Goal: Communication & Community: Answer question/provide support

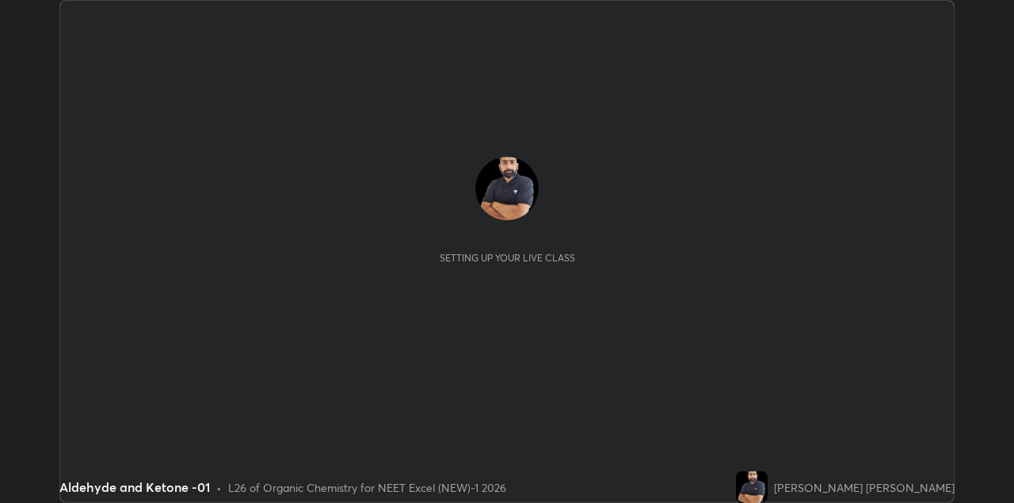
scroll to position [503, 1013]
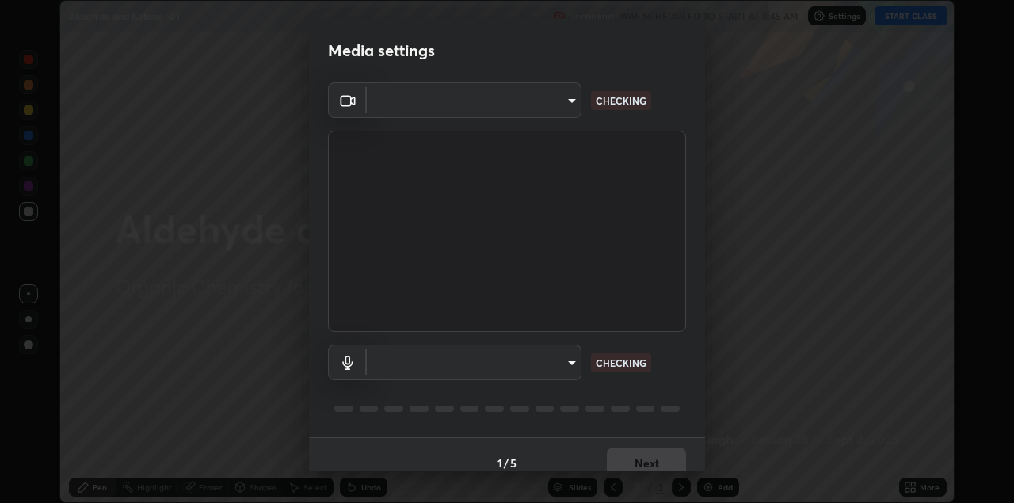
type input "328e6f2585a3e25061caa5f7d933288efad2554777a51eb926c3b8af65148c91"
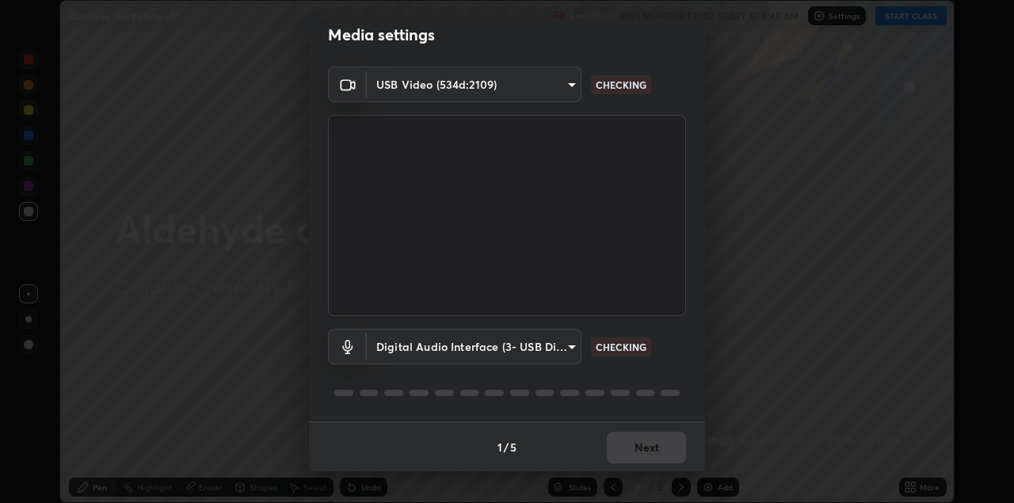
click at [558, 339] on body "Erase all Aldehyde and Ketone -01 Recording WAS SCHEDULED TO START AT 8:45 AM S…" at bounding box center [507, 251] width 1014 height 503
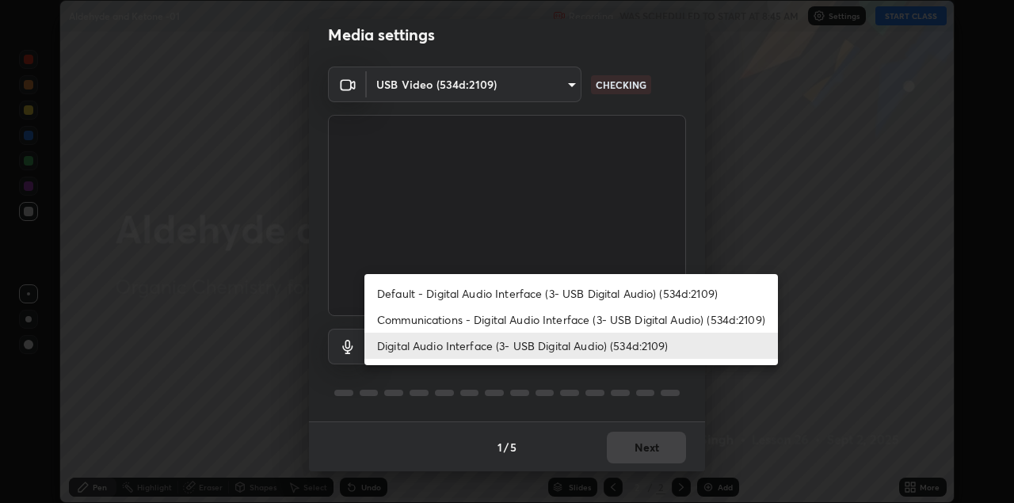
click at [585, 322] on li "Communications - Digital Audio Interface (3- USB Digital Audio) (534d:2109)" at bounding box center [570, 320] width 413 height 26
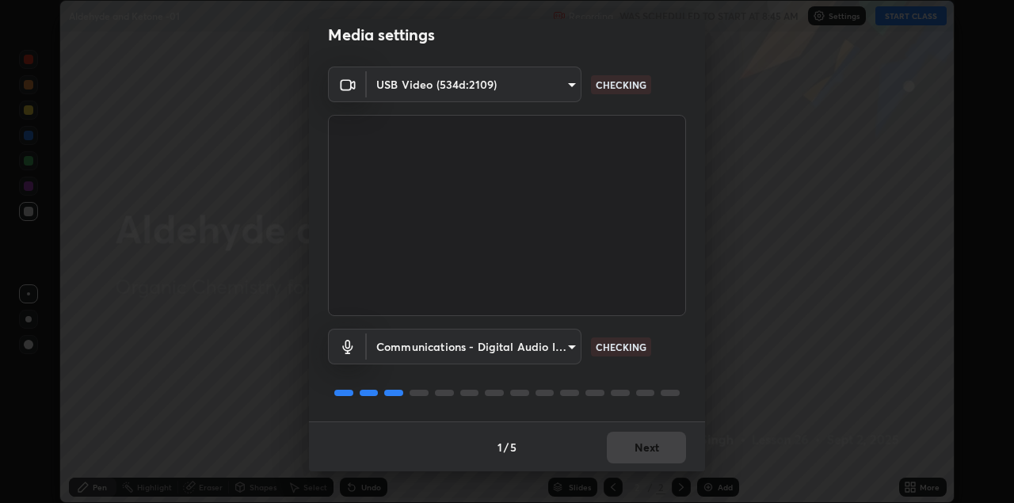
click at [566, 344] on body "Erase all Aldehyde and Ketone -01 Recording WAS SCHEDULED TO START AT 8:45 AM S…" at bounding box center [507, 251] width 1014 height 503
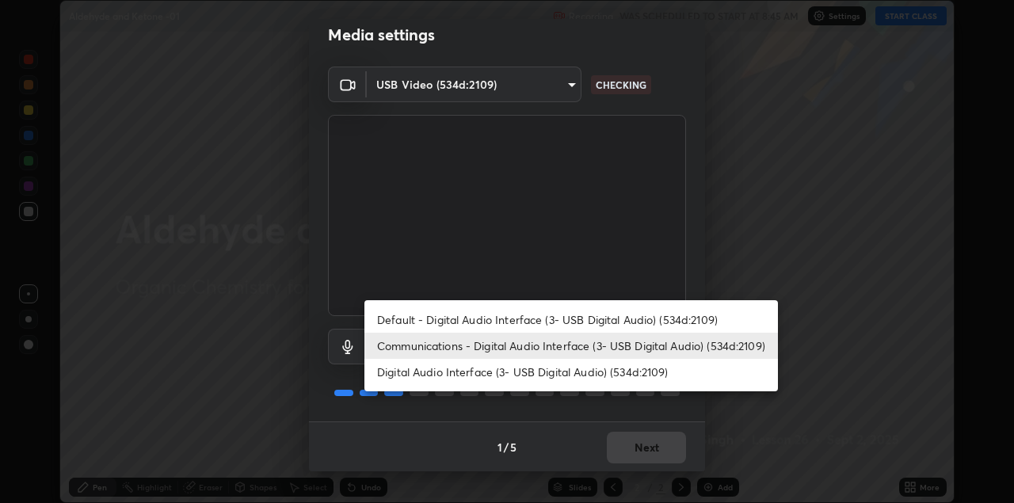
click at [579, 371] on li "Digital Audio Interface (3- USB Digital Audio) (534d:2109)" at bounding box center [570, 372] width 413 height 26
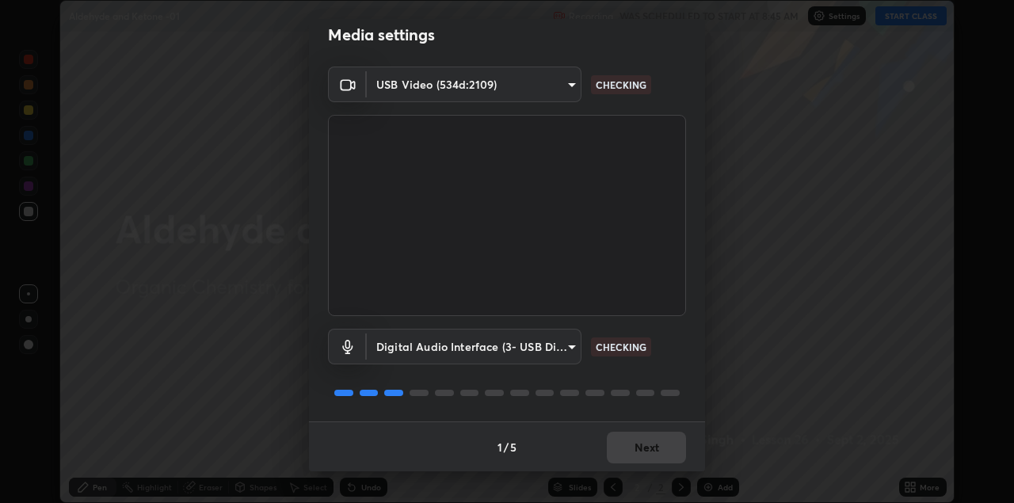
type input "8561d0645ec67383fa690b6bf58298da522add8bf1cd43f27a04a8968649231f"
click at [630, 447] on button "Next" at bounding box center [646, 448] width 79 height 32
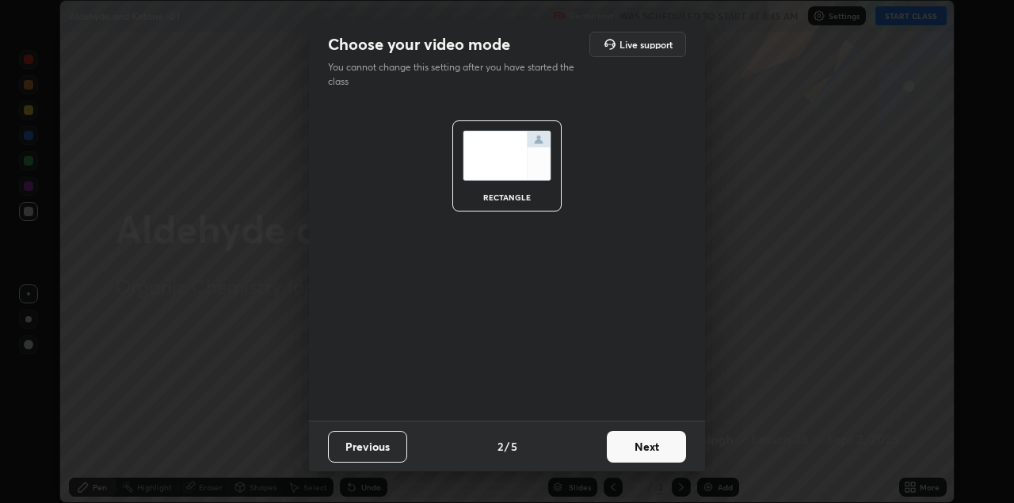
scroll to position [0, 0]
click at [632, 450] on button "Next" at bounding box center [646, 447] width 79 height 32
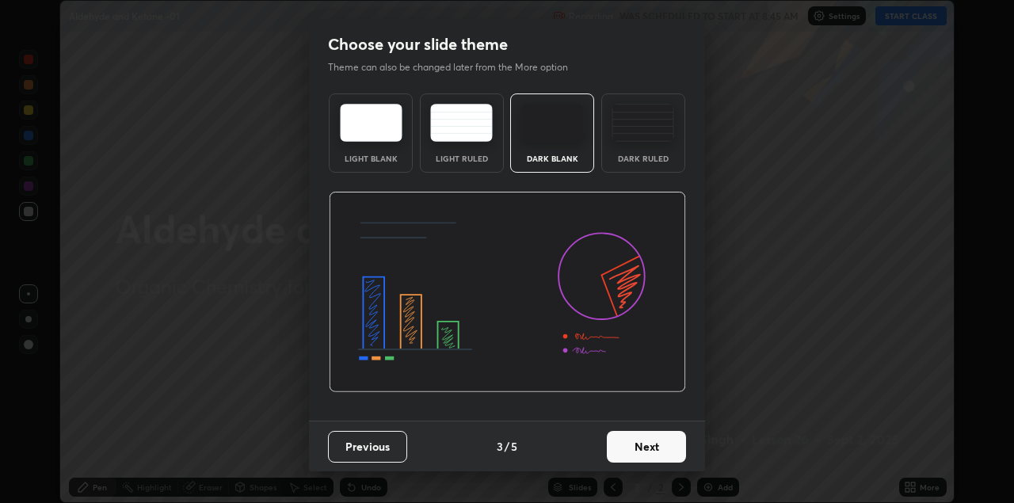
click at [637, 445] on button "Next" at bounding box center [646, 447] width 79 height 32
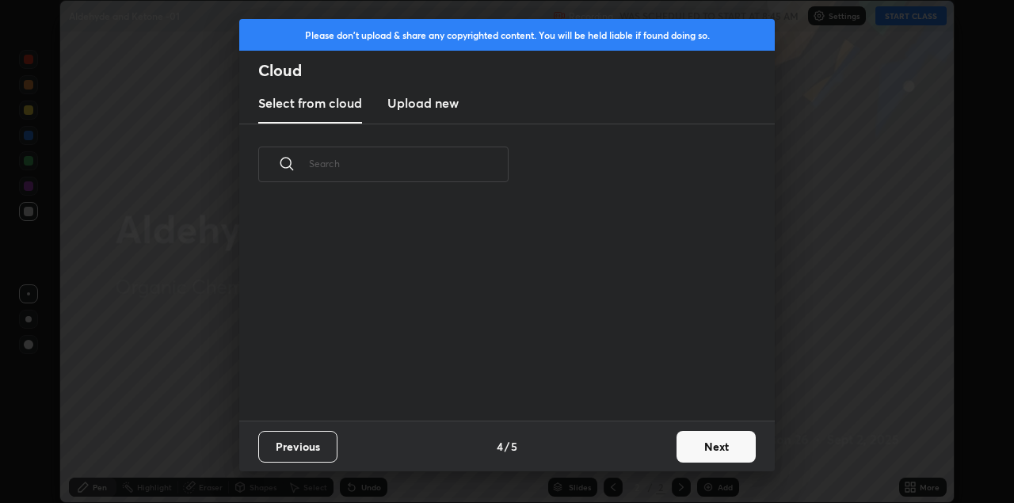
click at [639, 448] on div "Previous 4 / 5 Next" at bounding box center [506, 446] width 535 height 51
click at [709, 447] on button "Next" at bounding box center [715, 447] width 79 height 32
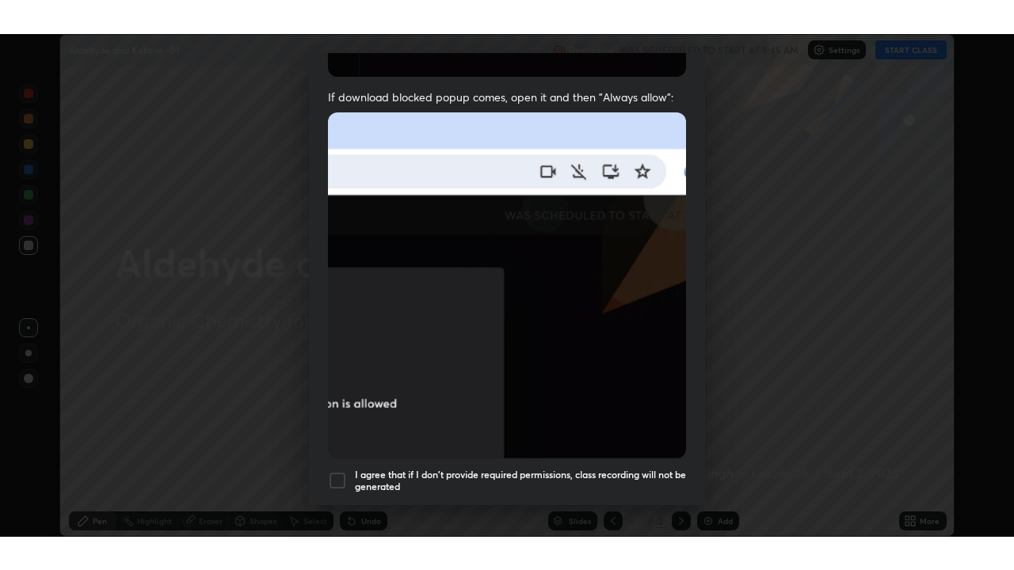
scroll to position [340, 0]
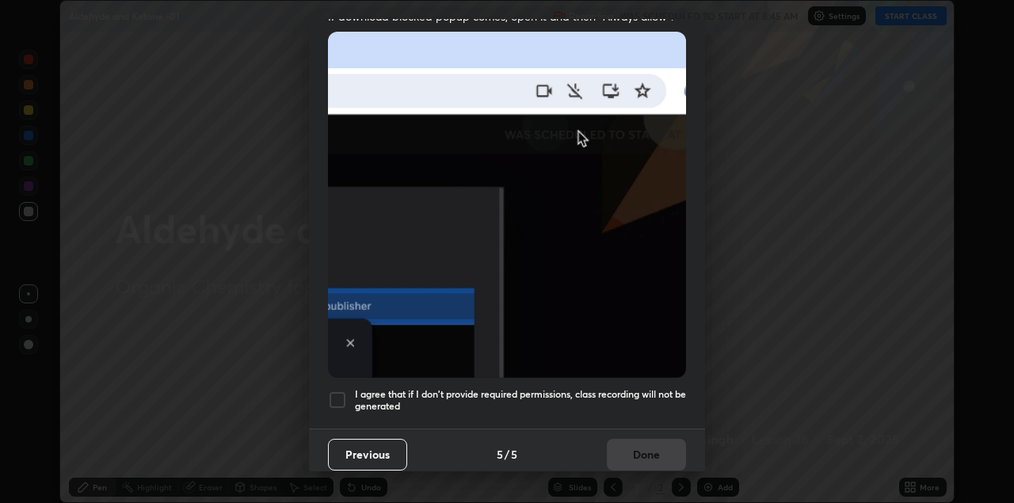
click at [346, 391] on div at bounding box center [337, 399] width 19 height 19
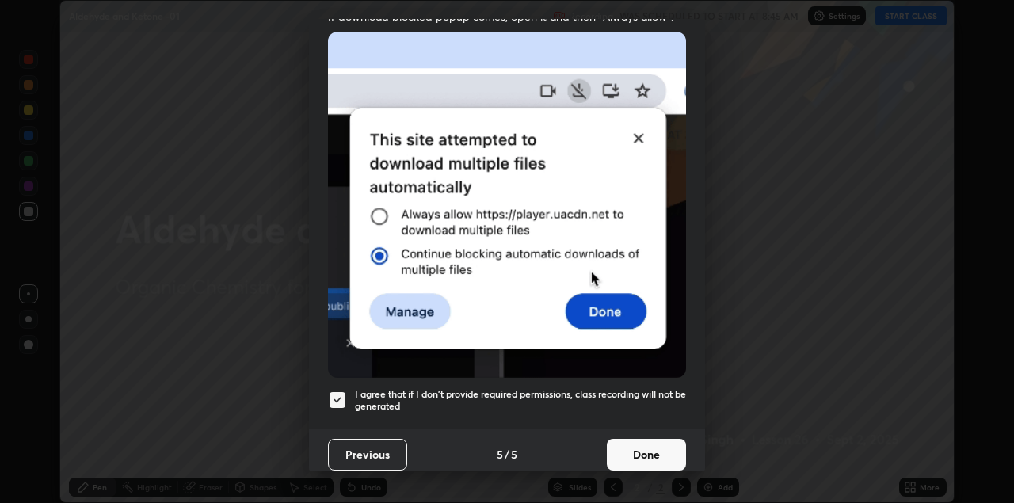
click at [638, 444] on button "Done" at bounding box center [646, 455] width 79 height 32
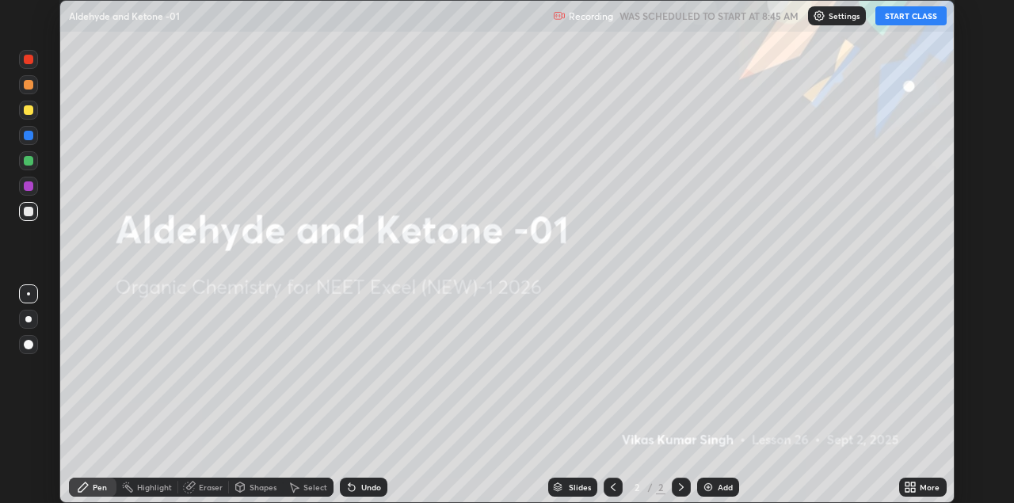
click at [912, 12] on button "START CLASS" at bounding box center [910, 15] width 71 height 19
click at [908, 484] on icon at bounding box center [907, 484] width 4 height 4
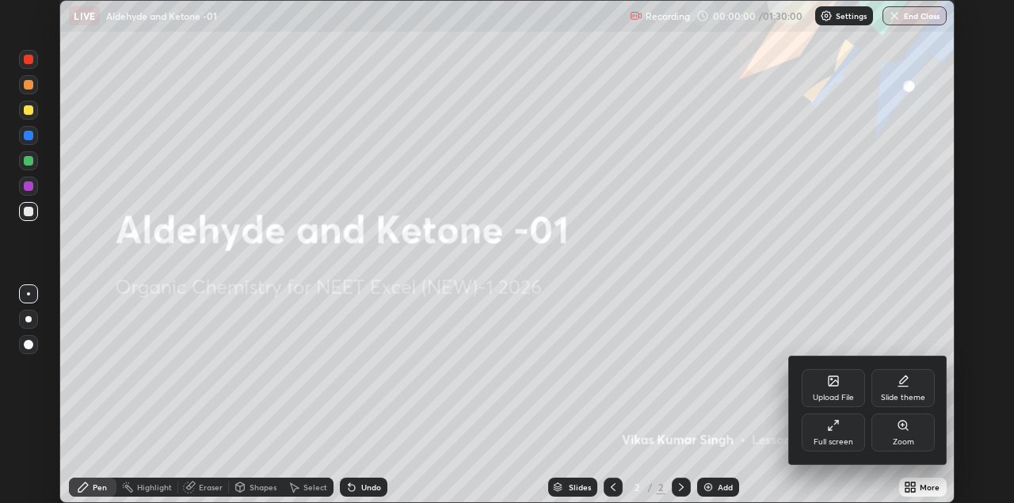
click at [834, 434] on div "Full screen" at bounding box center [833, 432] width 63 height 38
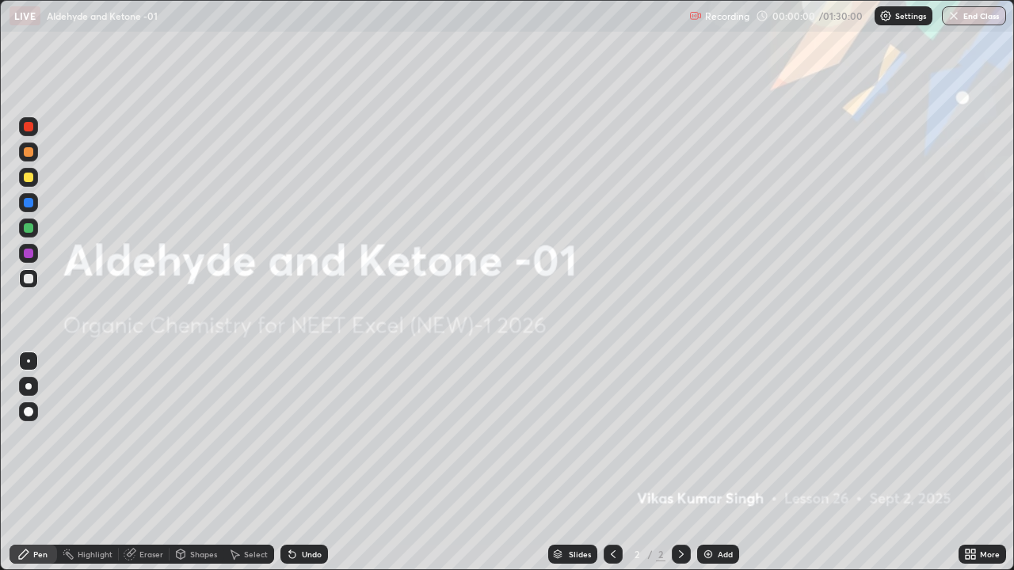
scroll to position [570, 1014]
click at [724, 502] on div "Add" at bounding box center [718, 554] width 42 height 19
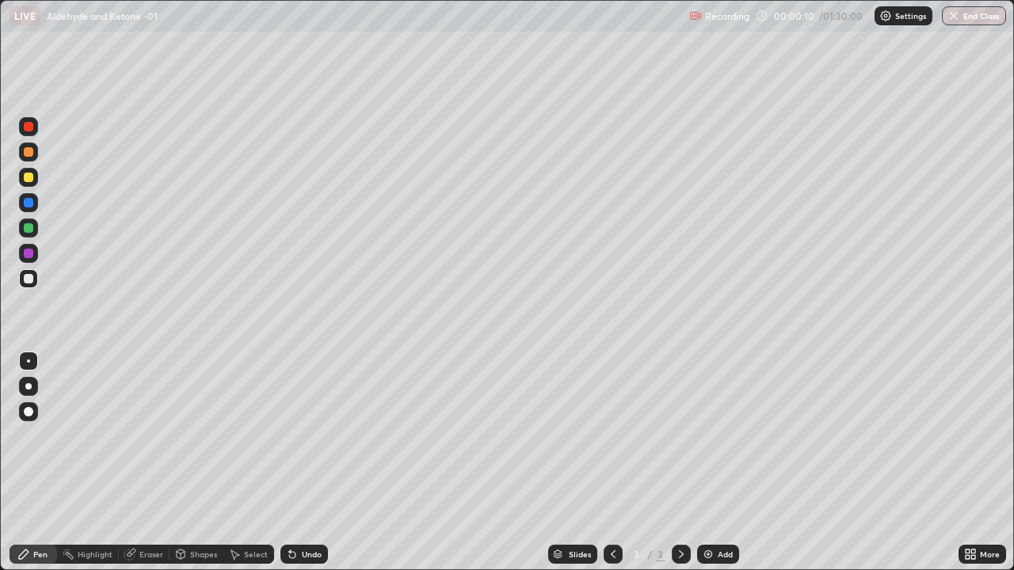
click at [29, 176] on div at bounding box center [29, 178] width 10 height 10
click at [32, 234] on div at bounding box center [28, 228] width 19 height 19
click at [37, 284] on div at bounding box center [28, 278] width 19 height 25
click at [32, 253] on div at bounding box center [29, 254] width 10 height 10
click at [30, 207] on div at bounding box center [29, 203] width 10 height 10
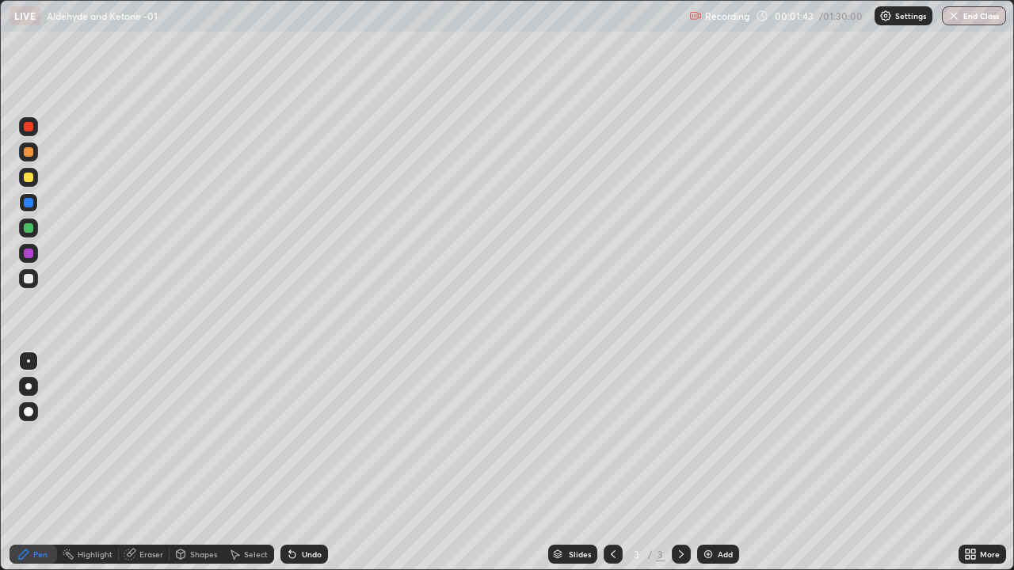
click at [36, 253] on div at bounding box center [28, 253] width 19 height 19
click at [29, 128] on div at bounding box center [29, 127] width 10 height 10
click at [27, 276] on div at bounding box center [29, 279] width 10 height 10
click at [31, 227] on div at bounding box center [29, 228] width 10 height 10
click at [36, 281] on div at bounding box center [28, 278] width 19 height 19
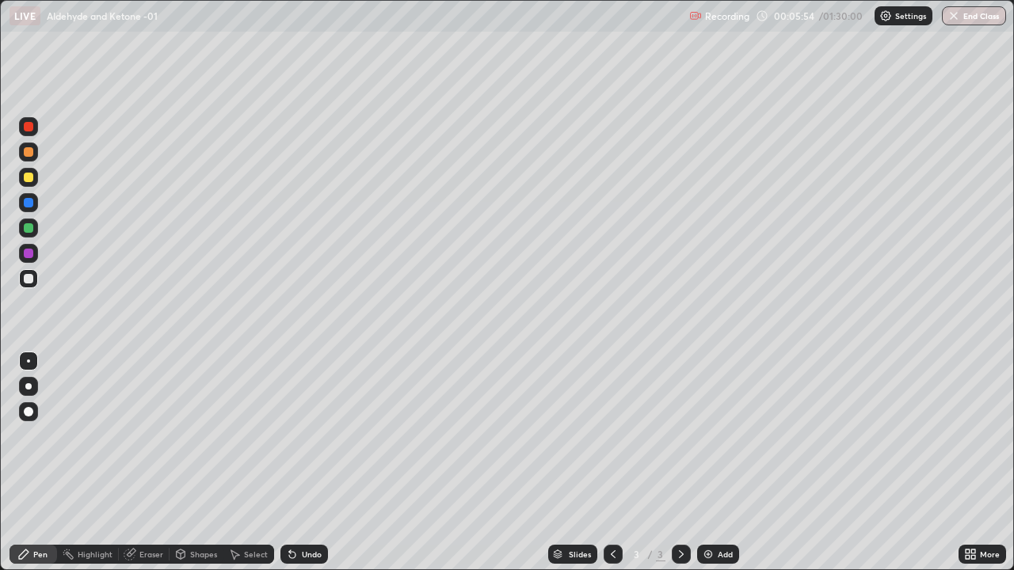
click at [731, 502] on div "Add" at bounding box center [718, 554] width 42 height 19
click at [32, 182] on div at bounding box center [28, 177] width 19 height 19
click at [33, 206] on div at bounding box center [28, 202] width 19 height 19
click at [32, 278] on div at bounding box center [29, 279] width 10 height 10
click at [32, 154] on div at bounding box center [29, 152] width 10 height 10
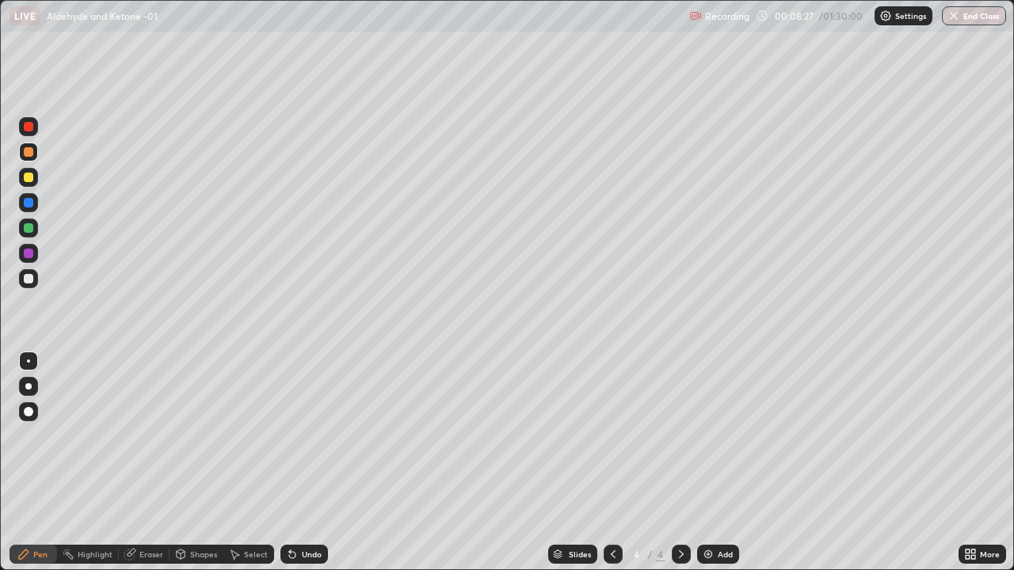
click at [680, 502] on icon at bounding box center [681, 554] width 13 height 13
click at [723, 502] on div "Add" at bounding box center [725, 554] width 15 height 8
click at [36, 287] on div at bounding box center [28, 278] width 19 height 25
click at [34, 180] on div at bounding box center [28, 177] width 19 height 19
click at [35, 284] on div at bounding box center [28, 278] width 19 height 19
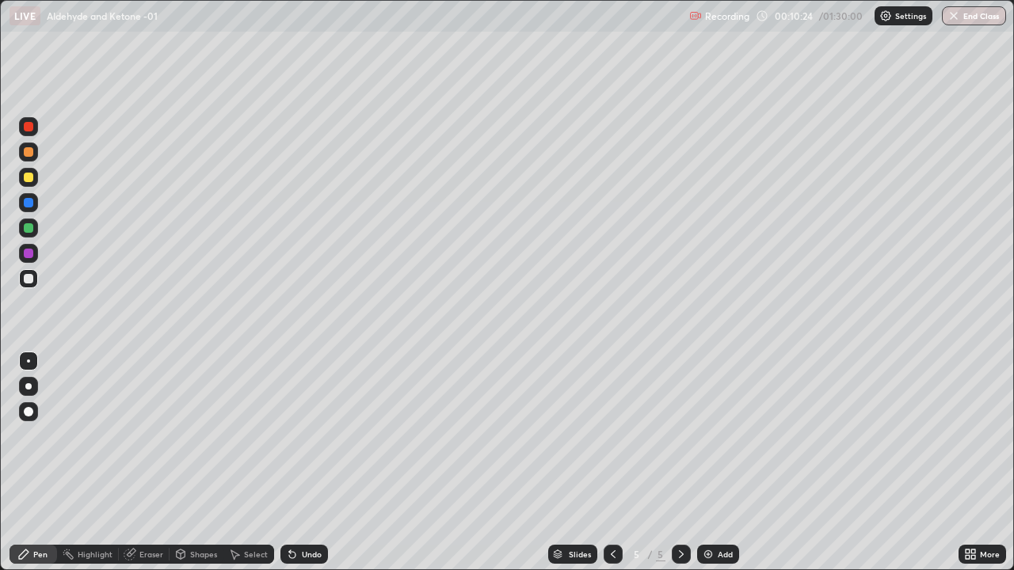
click at [311, 502] on div "Undo" at bounding box center [312, 554] width 20 height 8
click at [721, 502] on div "Add" at bounding box center [725, 554] width 15 height 8
click at [36, 182] on div at bounding box center [28, 177] width 19 height 19
click at [34, 278] on div at bounding box center [28, 278] width 19 height 19
click at [720, 502] on div "Add" at bounding box center [718, 554] width 42 height 19
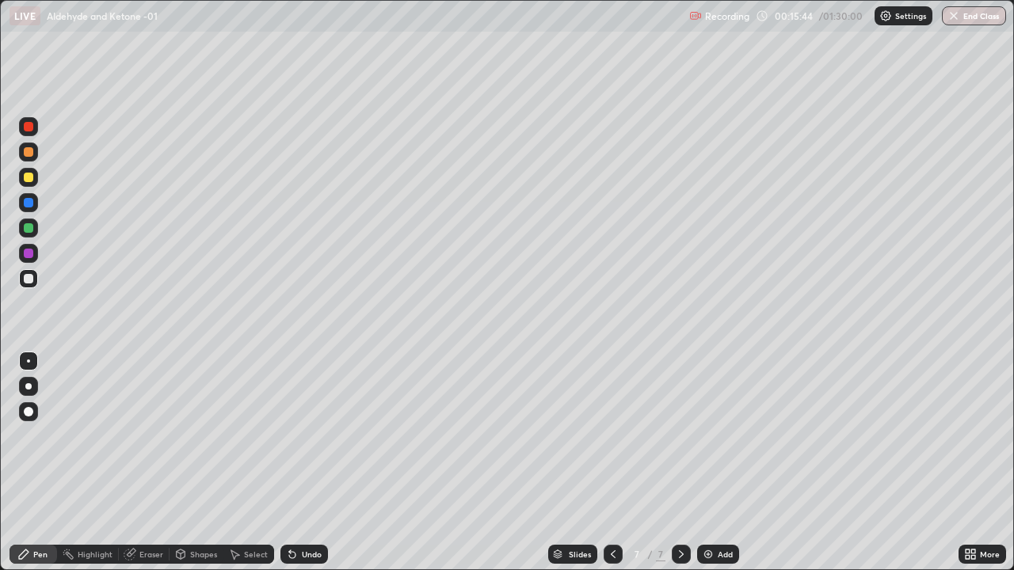
click at [29, 122] on div at bounding box center [29, 127] width 10 height 10
click at [32, 280] on div at bounding box center [29, 279] width 10 height 10
click at [32, 228] on div at bounding box center [29, 228] width 10 height 10
click at [32, 282] on div at bounding box center [29, 279] width 10 height 10
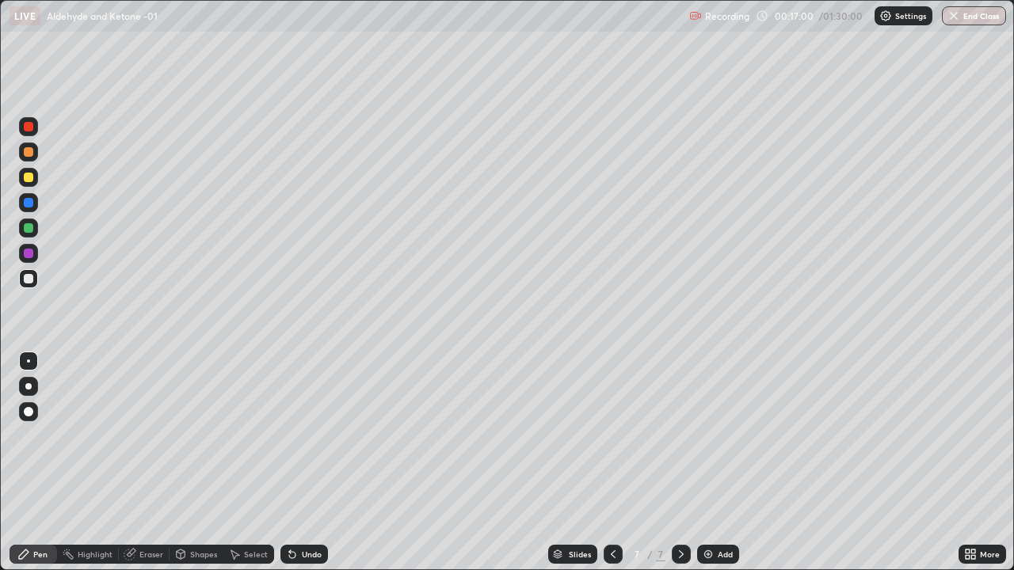
click at [318, 502] on div "Undo" at bounding box center [304, 554] width 48 height 19
click at [37, 252] on div at bounding box center [28, 253] width 19 height 19
click at [27, 279] on div at bounding box center [29, 279] width 10 height 10
click at [28, 227] on div at bounding box center [29, 228] width 10 height 10
click at [33, 279] on div at bounding box center [28, 278] width 19 height 19
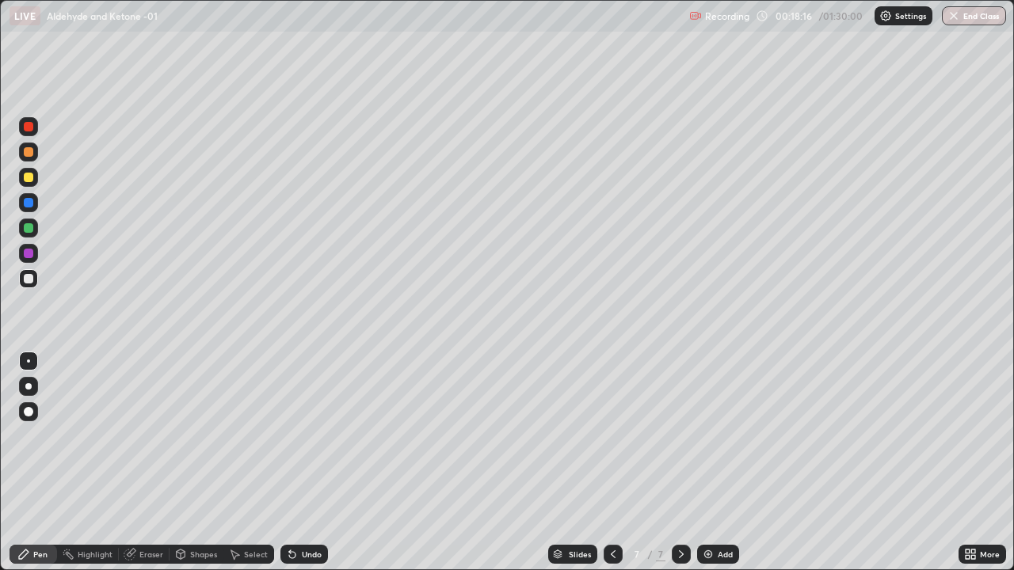
click at [37, 230] on div at bounding box center [28, 228] width 19 height 19
click at [36, 280] on div at bounding box center [28, 278] width 19 height 19
click at [315, 502] on div "Undo" at bounding box center [312, 554] width 20 height 8
click at [721, 502] on div "Add" at bounding box center [718, 554] width 42 height 19
click at [30, 206] on div at bounding box center [29, 203] width 10 height 10
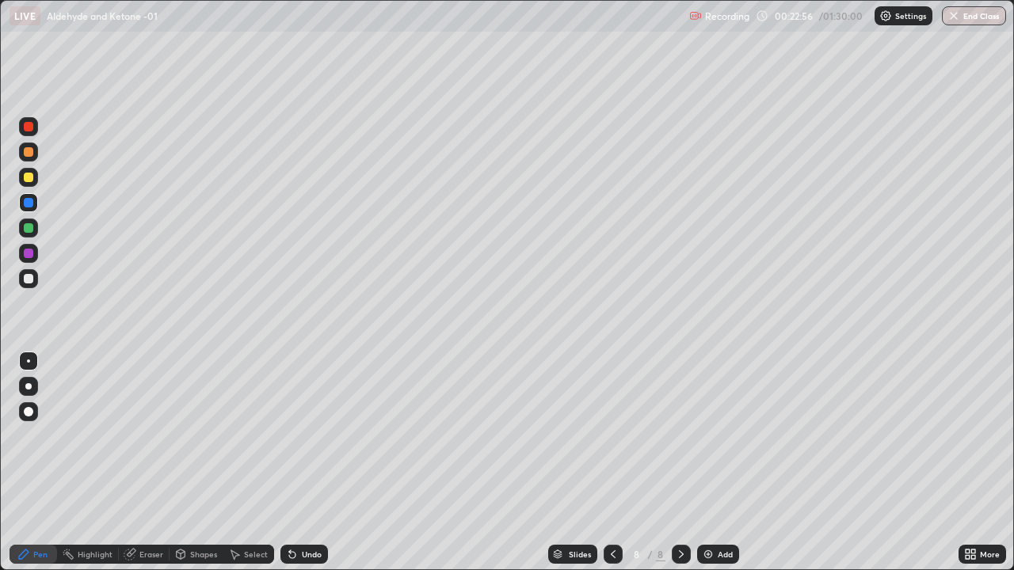
click at [35, 285] on div at bounding box center [28, 278] width 19 height 19
click at [36, 199] on div at bounding box center [28, 202] width 19 height 19
click at [720, 502] on div "Add" at bounding box center [718, 554] width 42 height 19
click at [32, 283] on div at bounding box center [28, 278] width 19 height 19
click at [34, 282] on div at bounding box center [28, 278] width 19 height 19
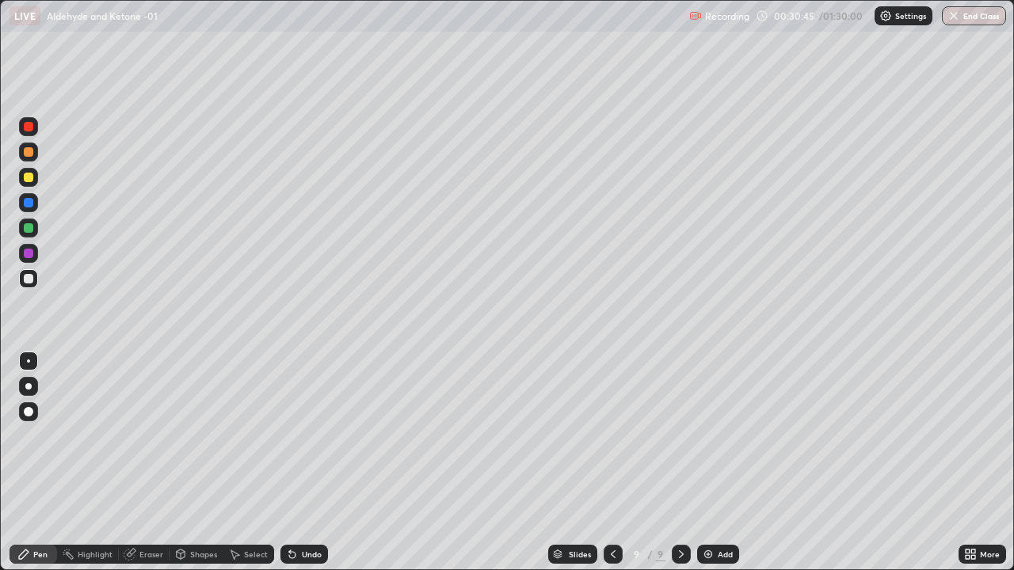
click at [722, 502] on div "Add" at bounding box center [725, 554] width 15 height 8
click at [36, 229] on div at bounding box center [28, 228] width 19 height 19
click at [32, 285] on div at bounding box center [28, 278] width 19 height 19
click at [616, 502] on icon at bounding box center [612, 554] width 13 height 13
click at [684, 502] on icon at bounding box center [681, 554] width 13 height 13
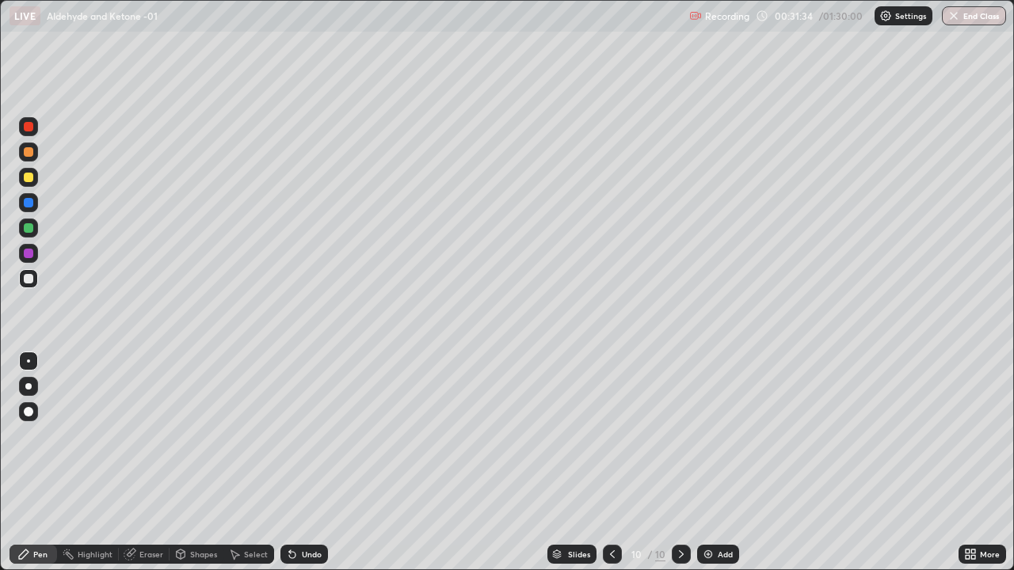
click at [614, 502] on div at bounding box center [612, 554] width 19 height 19
click at [686, 502] on div at bounding box center [681, 554] width 19 height 19
click at [612, 502] on icon at bounding box center [612, 554] width 13 height 13
click at [672, 502] on div at bounding box center [681, 555] width 19 height 32
click at [677, 502] on div at bounding box center [681, 555] width 19 height 32
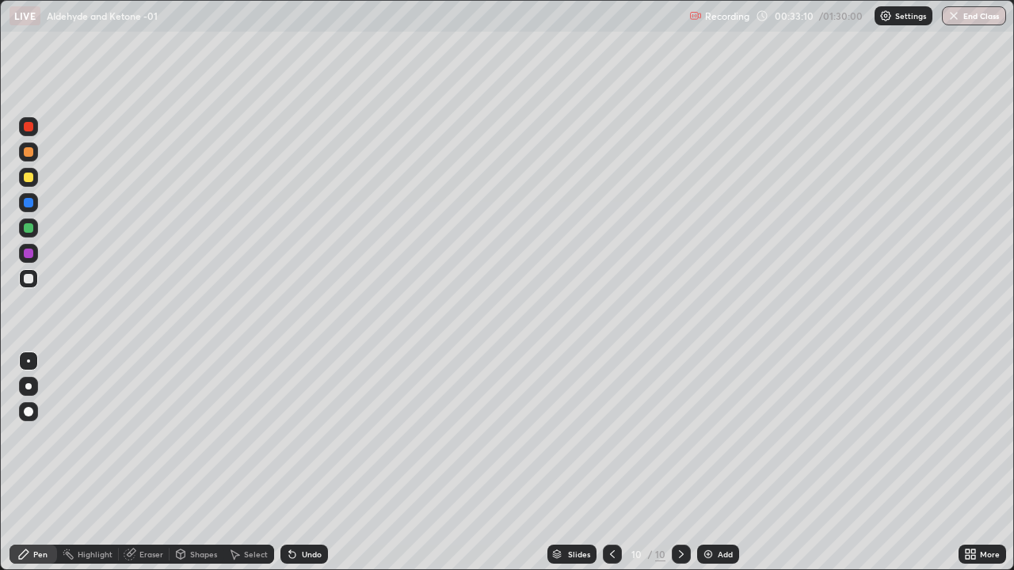
click at [726, 502] on div "Add" at bounding box center [725, 554] width 15 height 8
click at [609, 502] on icon at bounding box center [613, 554] width 13 height 13
click at [614, 502] on icon at bounding box center [613, 554] width 13 height 13
click at [676, 502] on icon at bounding box center [681, 554] width 13 height 13
click at [680, 502] on icon at bounding box center [681, 554] width 13 height 13
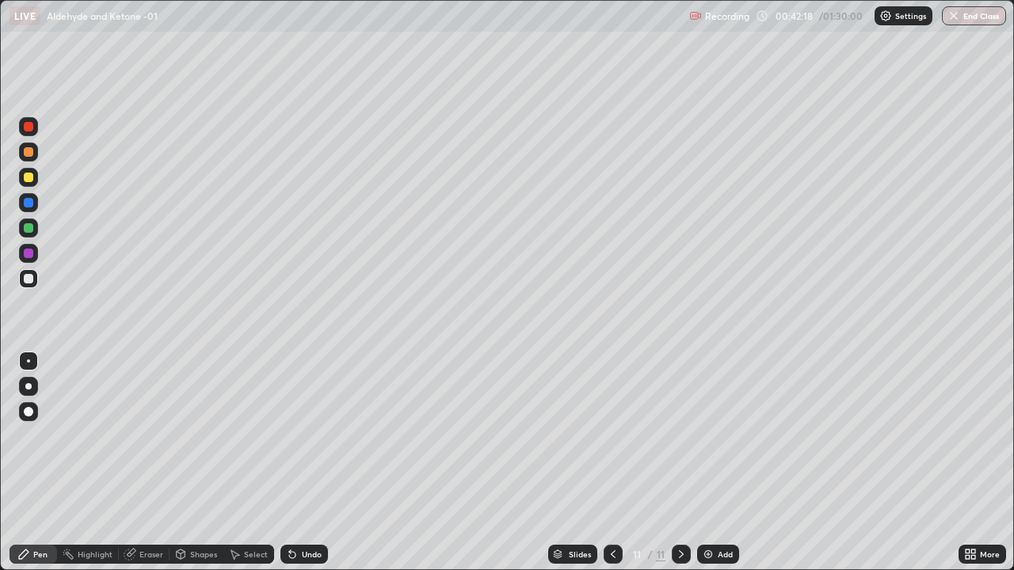
click at [681, 502] on icon at bounding box center [681, 554] width 13 height 13
click at [719, 502] on div "Add" at bounding box center [725, 554] width 15 height 8
click at [305, 502] on div "Undo" at bounding box center [312, 554] width 20 height 8
click at [295, 502] on icon at bounding box center [292, 554] width 13 height 13
click at [302, 502] on div "Undo" at bounding box center [312, 554] width 20 height 8
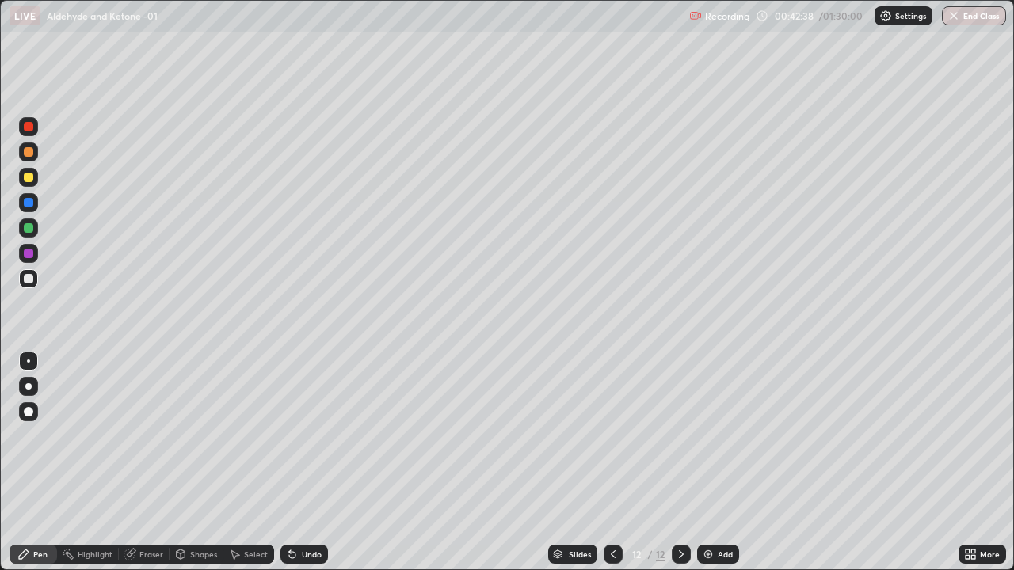
click at [296, 502] on div "Undo" at bounding box center [304, 554] width 48 height 19
click at [304, 502] on div "Undo" at bounding box center [312, 554] width 20 height 8
click at [310, 502] on div "Undo" at bounding box center [304, 554] width 48 height 19
click at [610, 502] on icon at bounding box center [613, 554] width 13 height 13
click at [611, 502] on icon at bounding box center [613, 554] width 13 height 13
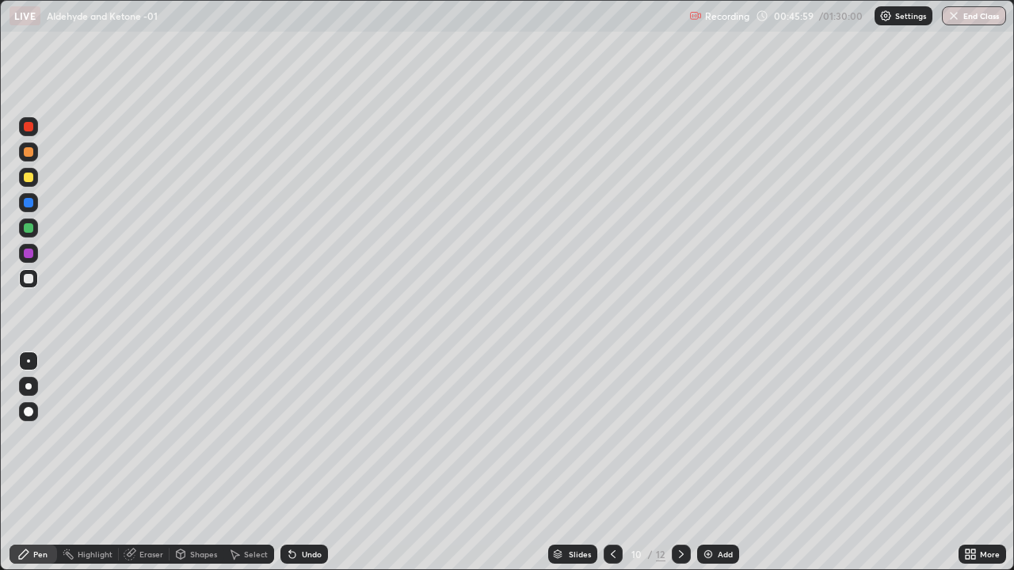
click at [684, 502] on icon at bounding box center [681, 554] width 13 height 13
click at [680, 502] on icon at bounding box center [681, 554] width 13 height 13
click at [723, 502] on div "Add" at bounding box center [725, 554] width 15 height 8
click at [32, 230] on div at bounding box center [29, 228] width 10 height 10
click at [30, 280] on div at bounding box center [29, 279] width 10 height 10
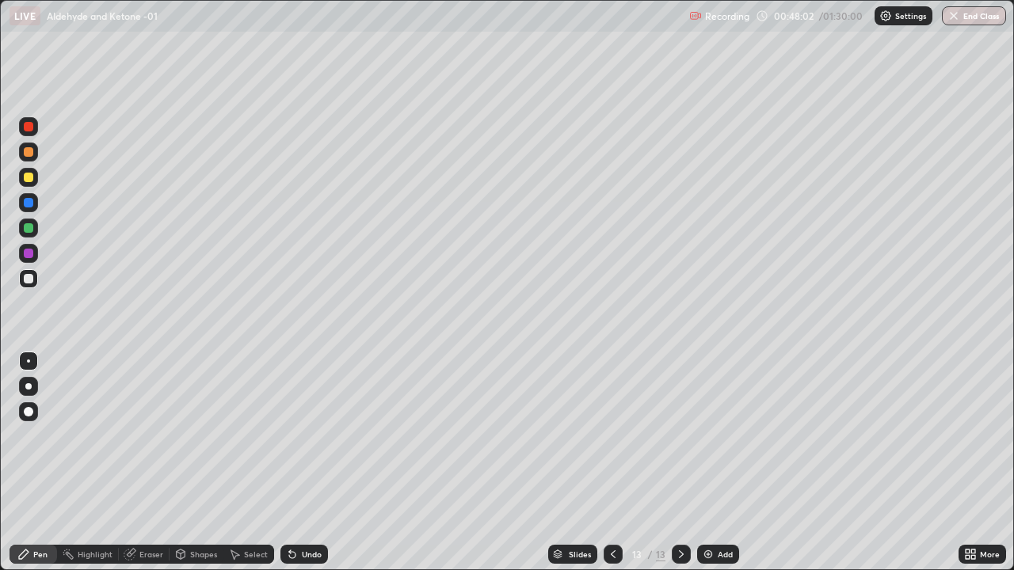
click at [36, 257] on div at bounding box center [28, 253] width 19 height 19
click at [35, 285] on div at bounding box center [28, 278] width 19 height 19
click at [32, 230] on div at bounding box center [29, 228] width 10 height 10
click at [32, 280] on div at bounding box center [29, 279] width 10 height 10
click at [143, 502] on div "Eraser" at bounding box center [151, 554] width 24 height 8
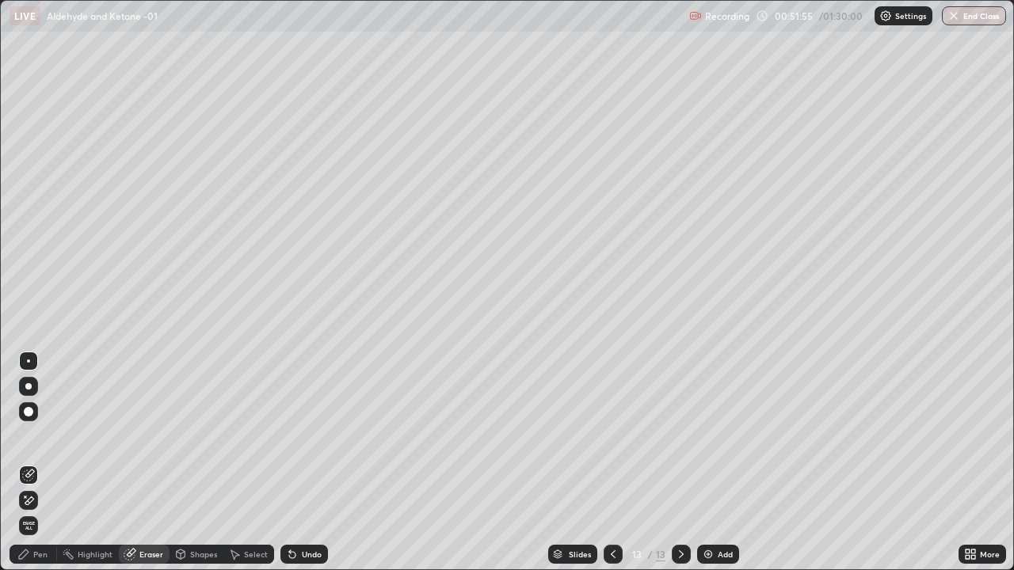
click at [44, 502] on div "Pen" at bounding box center [40, 554] width 14 height 8
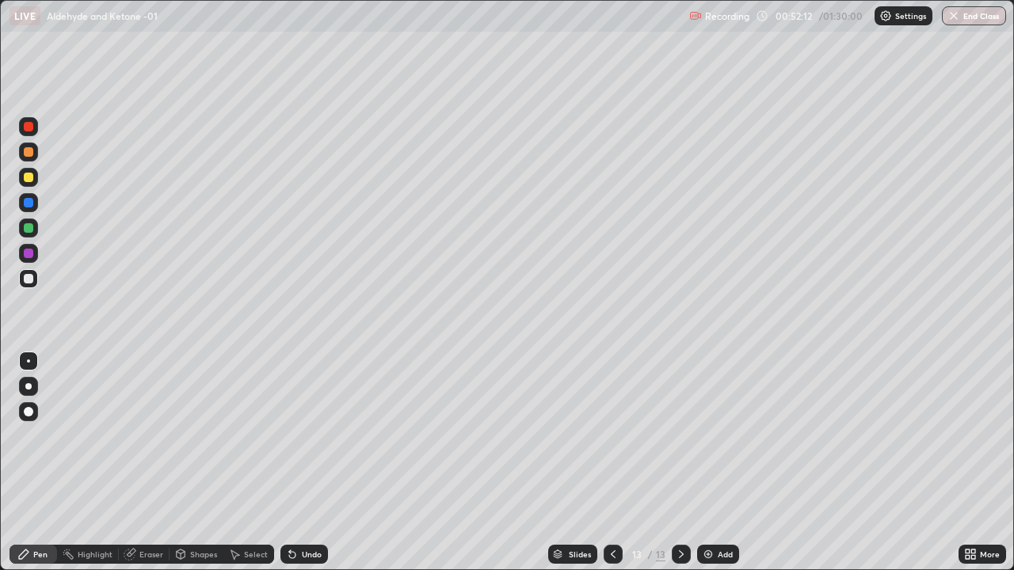
click at [32, 128] on div at bounding box center [29, 127] width 10 height 10
click at [30, 282] on div at bounding box center [29, 279] width 10 height 10
click at [682, 502] on icon at bounding box center [681, 554] width 13 height 13
click at [724, 502] on div "Add" at bounding box center [725, 554] width 15 height 8
click at [36, 230] on div at bounding box center [28, 228] width 19 height 19
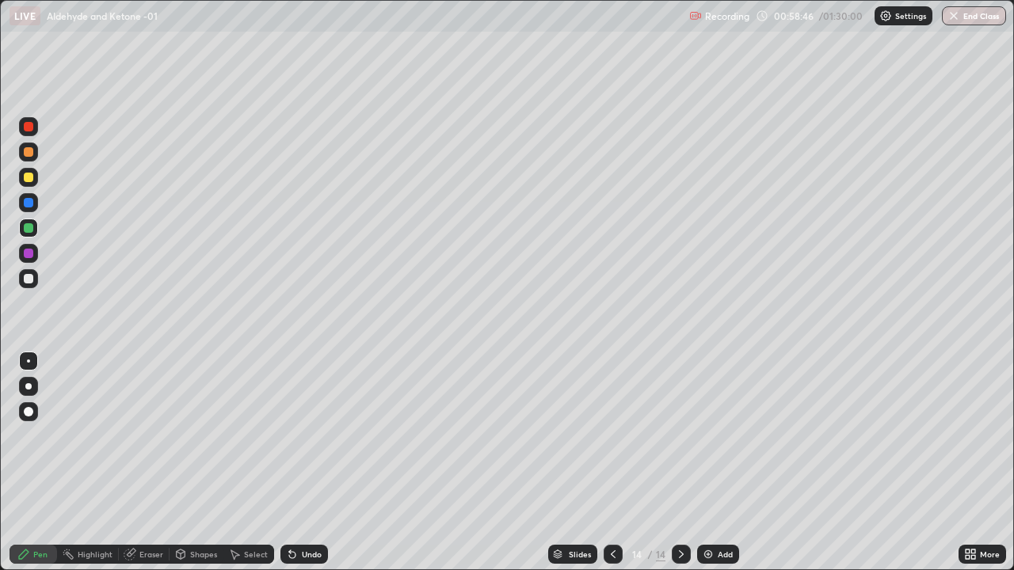
click at [34, 274] on div at bounding box center [28, 278] width 19 height 19
click at [723, 502] on div "Add" at bounding box center [725, 554] width 15 height 8
click at [30, 179] on div at bounding box center [29, 178] width 10 height 10
click at [35, 227] on div at bounding box center [28, 228] width 19 height 19
click at [306, 502] on div "Undo" at bounding box center [312, 554] width 20 height 8
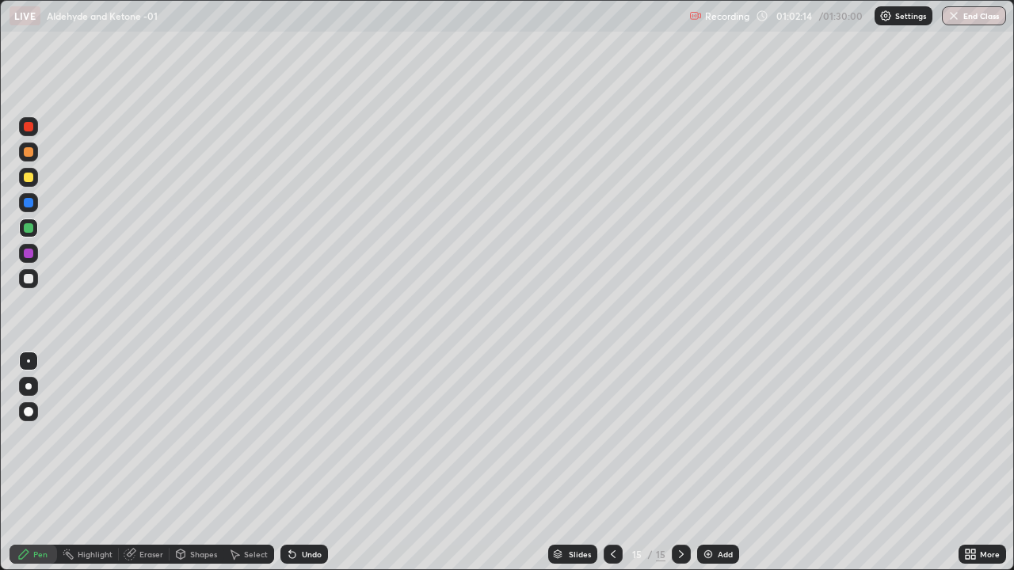
click at [305, 502] on div "Undo" at bounding box center [304, 554] width 48 height 19
click at [28, 279] on div at bounding box center [29, 279] width 10 height 10
click at [33, 155] on div at bounding box center [28, 152] width 19 height 19
click at [29, 131] on div at bounding box center [29, 127] width 10 height 10
click at [29, 281] on div at bounding box center [29, 279] width 10 height 10
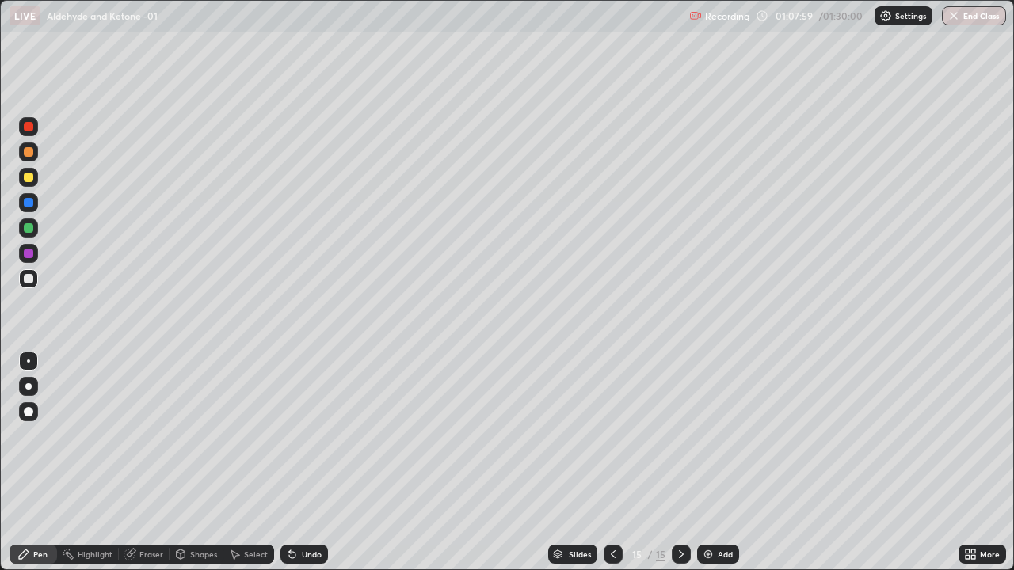
click at [29, 203] on div at bounding box center [29, 203] width 10 height 10
click at [26, 280] on div at bounding box center [29, 279] width 10 height 10
click at [32, 234] on div at bounding box center [28, 228] width 19 height 19
click at [716, 502] on div "Add" at bounding box center [718, 554] width 42 height 19
click at [34, 287] on div at bounding box center [28, 278] width 19 height 19
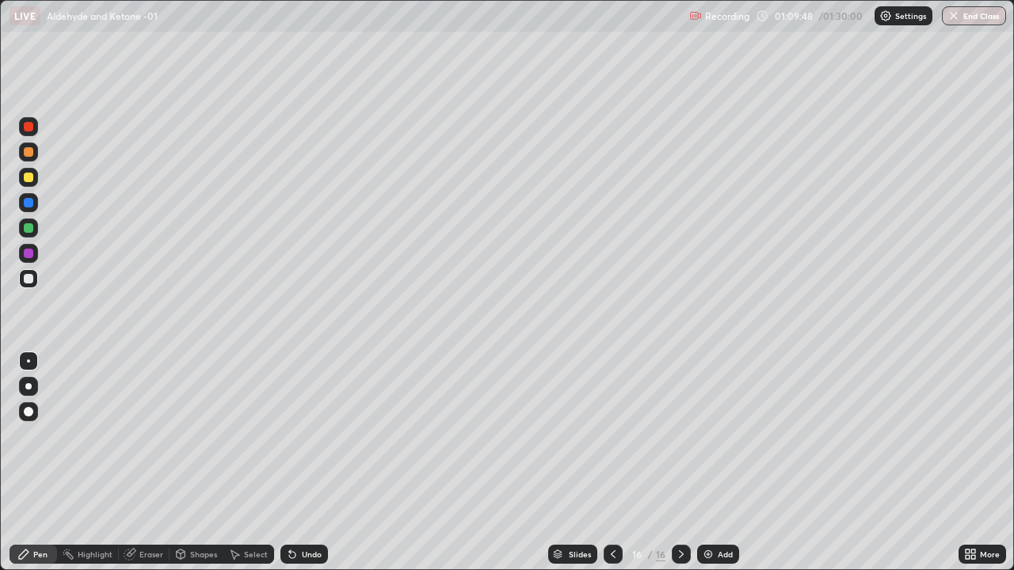
click at [306, 502] on div "Undo" at bounding box center [312, 554] width 20 height 8
click at [680, 502] on icon at bounding box center [681, 554] width 13 height 13
click at [726, 502] on div "Add" at bounding box center [725, 554] width 15 height 8
click at [31, 179] on div at bounding box center [29, 178] width 10 height 10
click at [30, 283] on div at bounding box center [29, 279] width 10 height 10
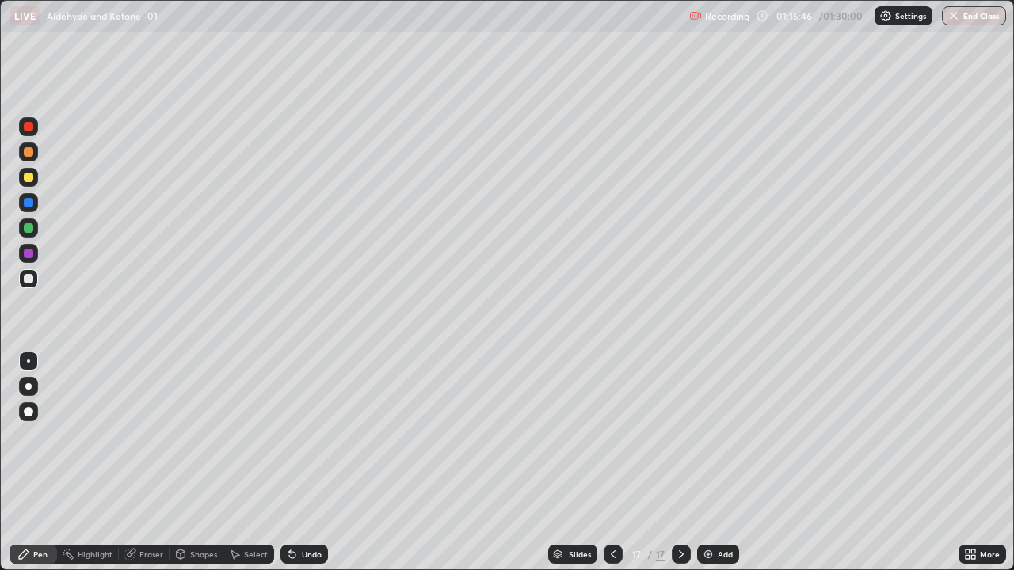
click at [969, 22] on button "End Class" at bounding box center [974, 15] width 64 height 19
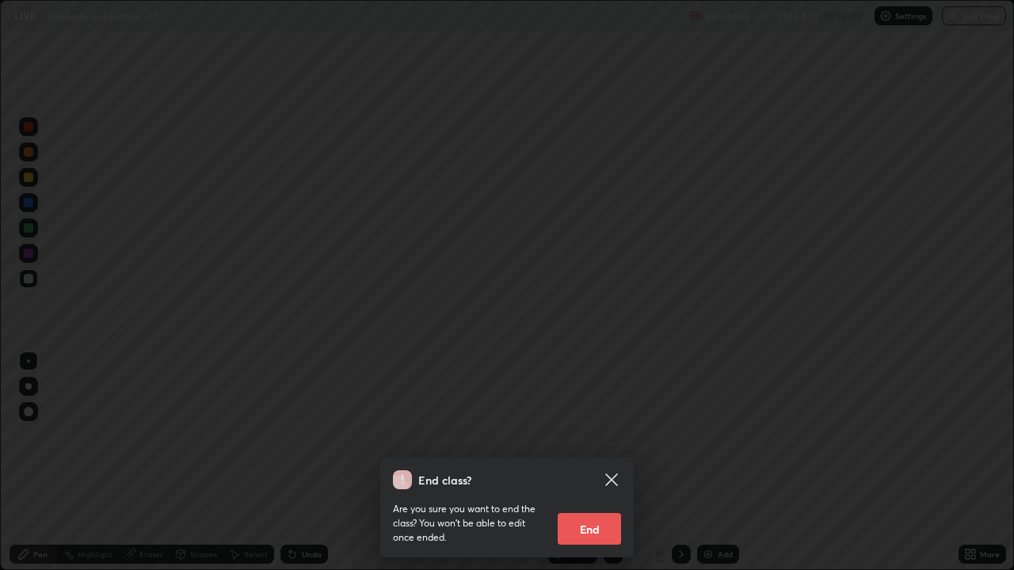
click at [580, 502] on button "End" at bounding box center [589, 529] width 63 height 32
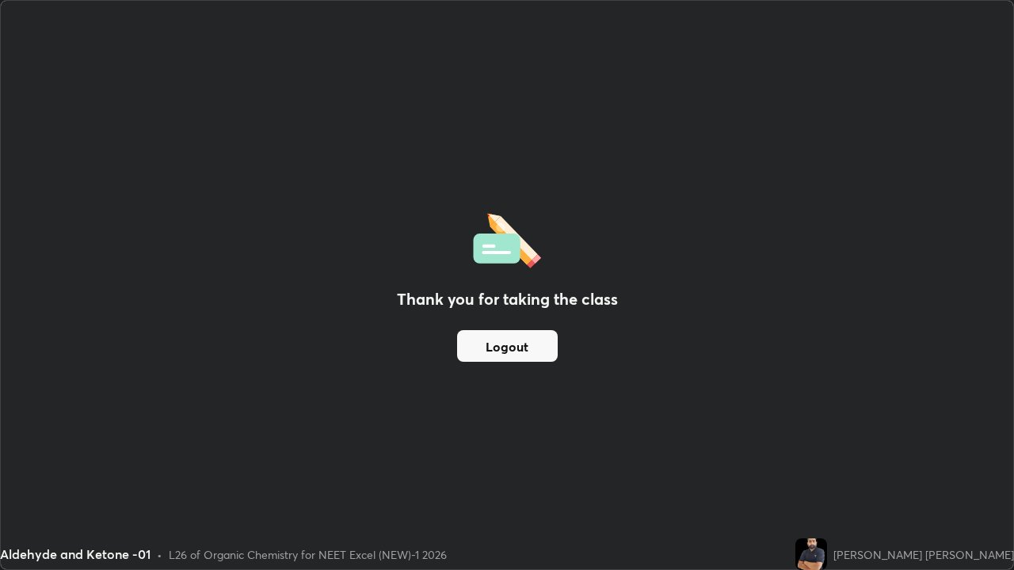
click at [502, 351] on button "Logout" at bounding box center [507, 346] width 101 height 32
